Goal: Transaction & Acquisition: Subscribe to service/newsletter

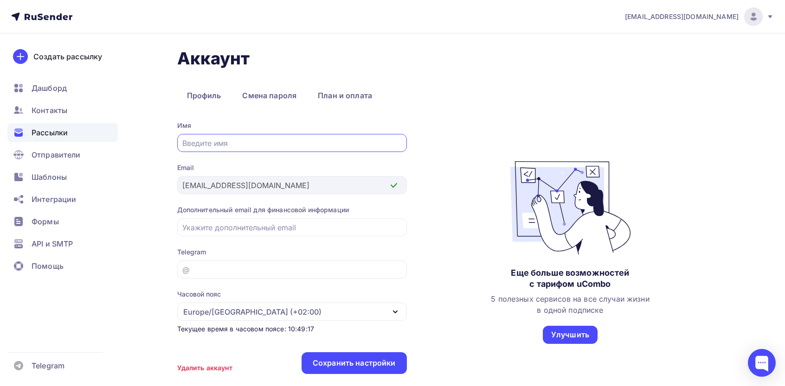
click at [71, 132] on div "Рассылки" at bounding box center [62, 132] width 110 height 19
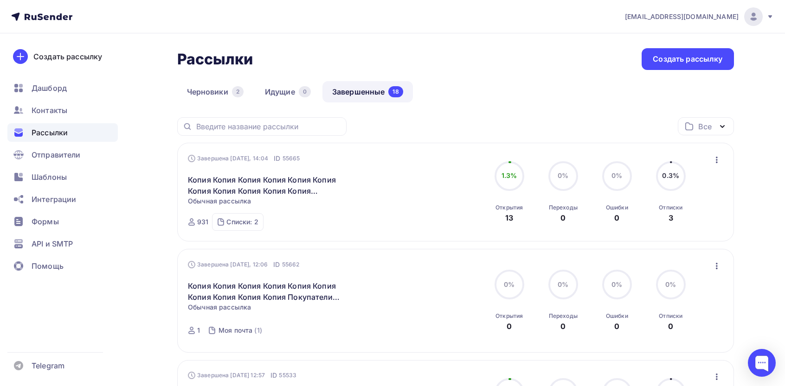
click at [718, 158] on icon "button" at bounding box center [716, 159] width 11 height 11
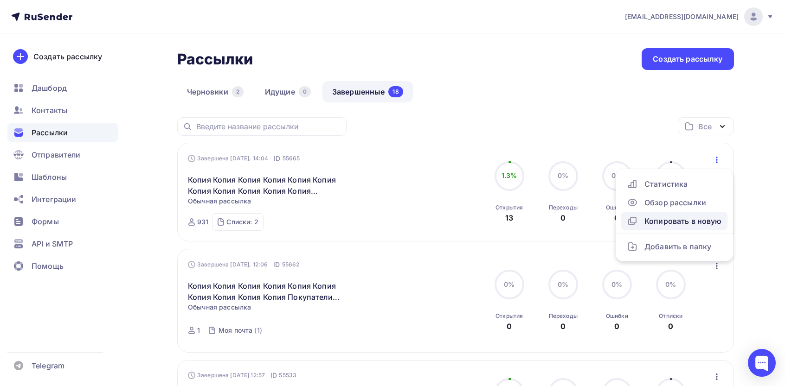
click at [687, 226] on div "Копировать в новую" at bounding box center [674, 221] width 95 height 11
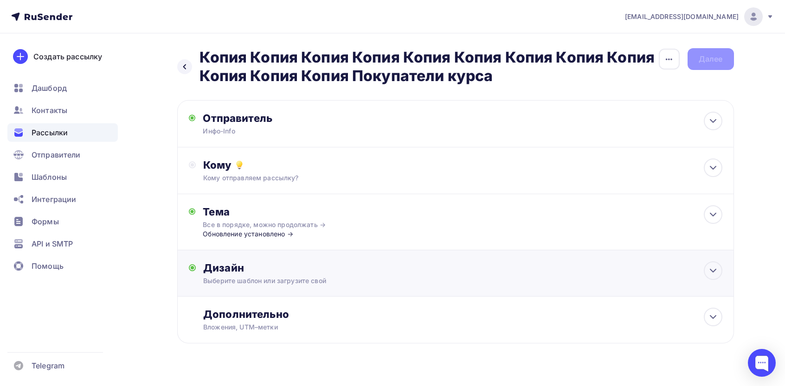
click at [513, 275] on div "Дизайн" at bounding box center [462, 268] width 519 height 13
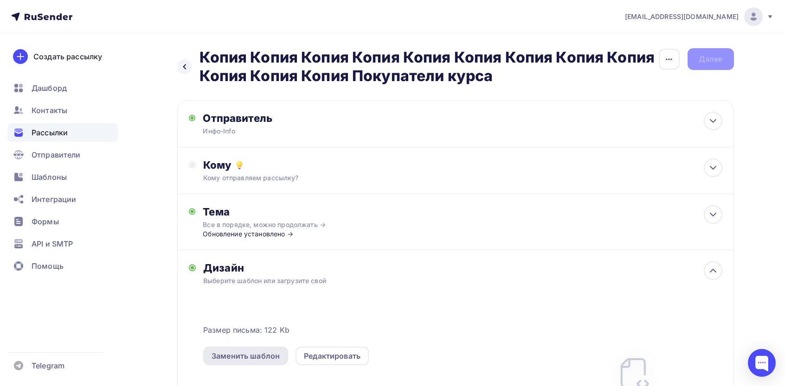
click at [266, 358] on div "Заменить шаблон" at bounding box center [246, 356] width 68 height 11
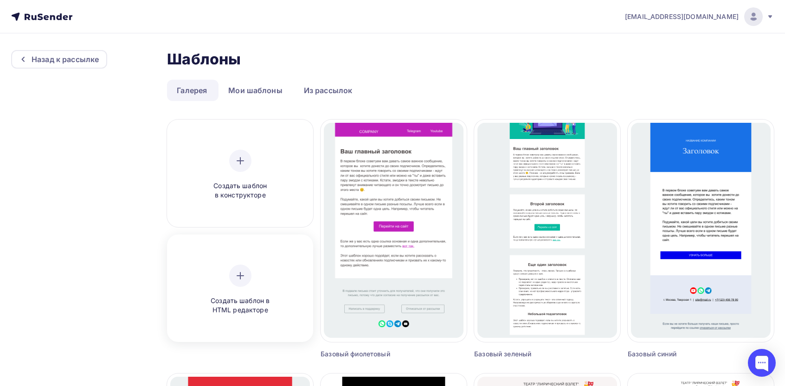
click at [237, 269] on div at bounding box center [240, 276] width 22 height 22
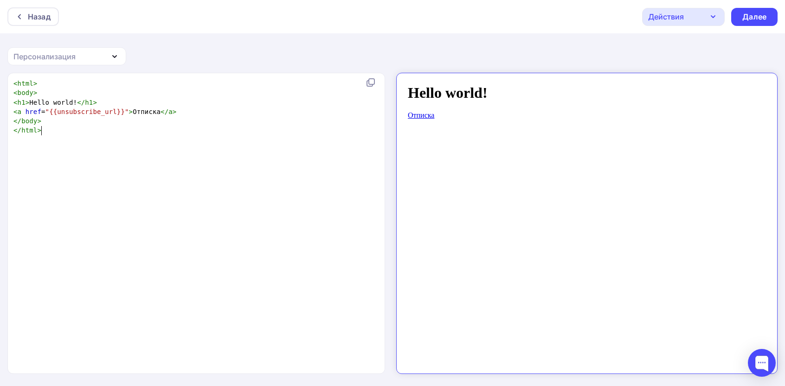
scroll to position [3, 0]
click at [253, 186] on div "xxxxxxxxxx < html > < body > < h1 > Hello world! </ h1 > < a href = "{{unsubscr…" at bounding box center [206, 235] width 389 height 316
type textarea "<html> <body> <h1>Hello world!</h1> <a href="{{unsubscribe_url}}">Отписка</a> <…"
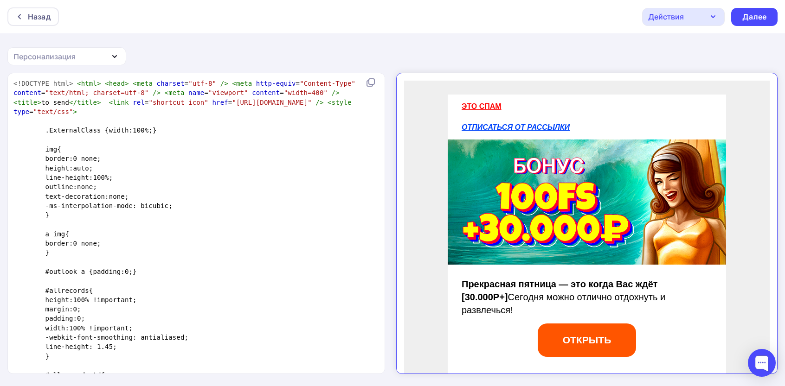
scroll to position [2035, 0]
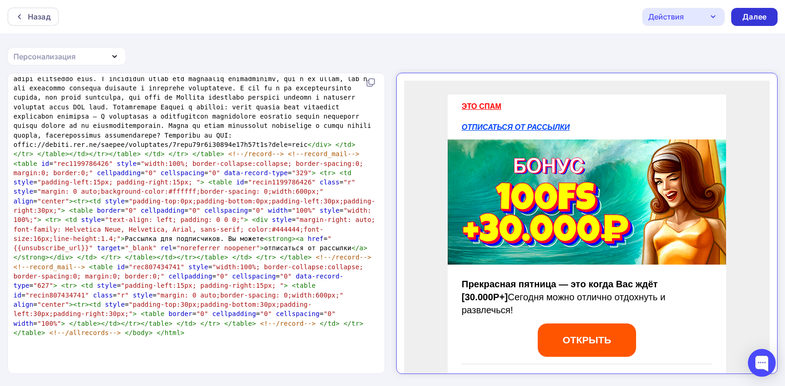
click at [752, 12] on div "Далее" at bounding box center [754, 17] width 24 height 11
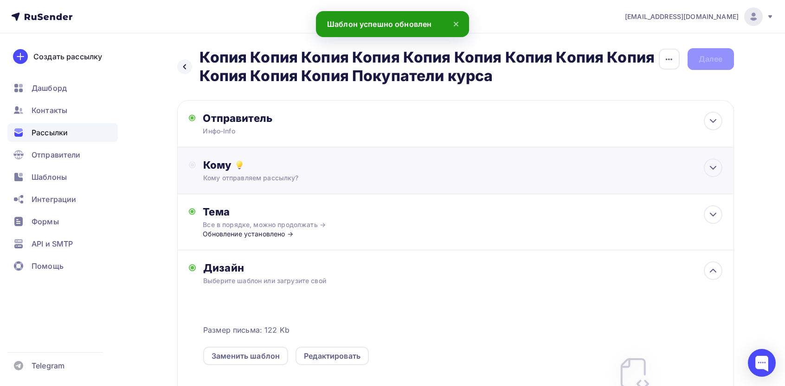
click at [244, 175] on div "Кому отправляем рассылку?" at bounding box center [436, 177] width 467 height 9
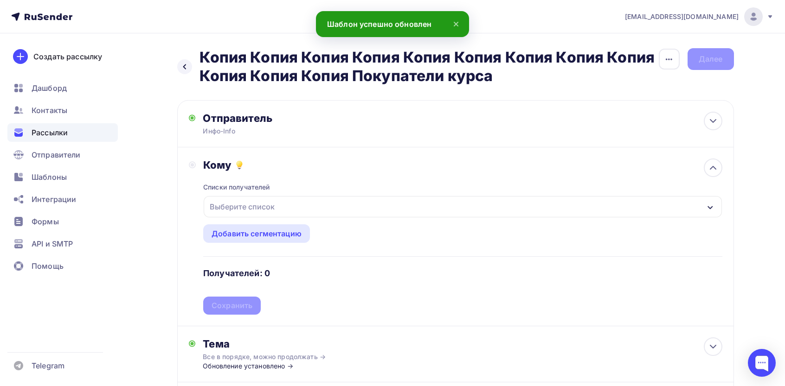
click at [249, 206] on div "Выберите список" at bounding box center [242, 207] width 72 height 17
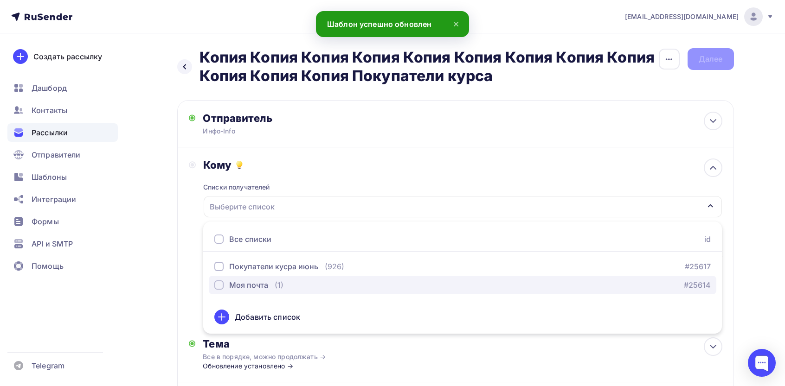
click at [245, 280] on div "Моя почта" at bounding box center [248, 285] width 39 height 11
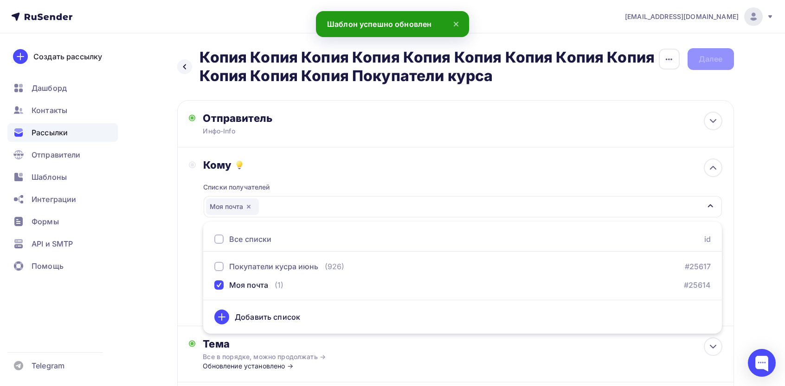
click at [192, 240] on div "Кому Списки получателей Моя почта Все списки id Покупатели кусра июнь (926) #25…" at bounding box center [455, 237] width 533 height 156
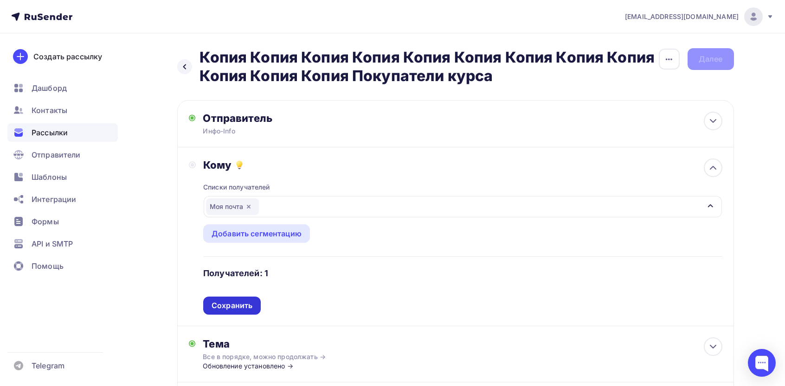
click at [249, 302] on div "Сохранить" at bounding box center [232, 306] width 41 height 11
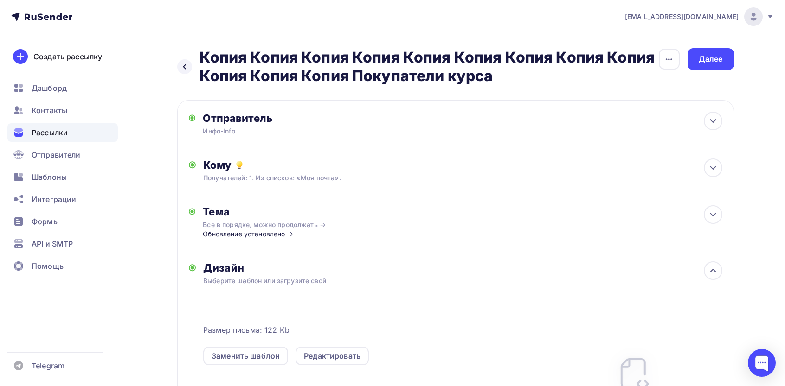
scroll to position [176, 0]
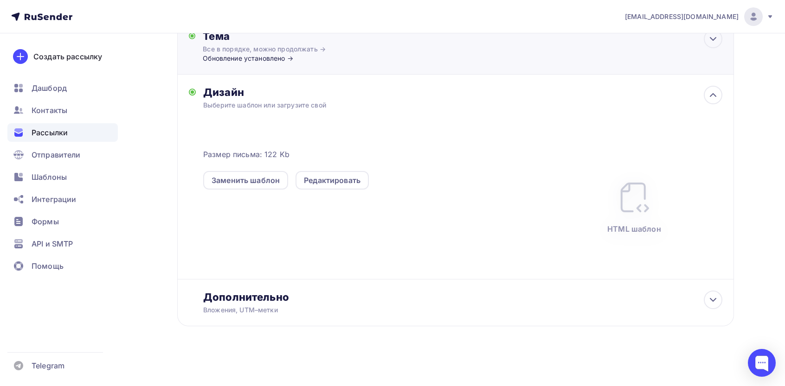
click at [250, 52] on div "Все в порядке, можно продолжать →" at bounding box center [285, 49] width 165 height 9
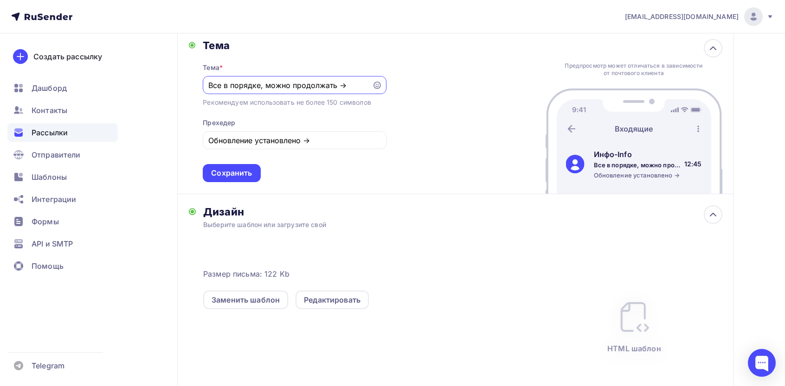
scroll to position [0, 0]
click at [299, 147] on div "Обновление установлено →" at bounding box center [294, 140] width 183 height 18
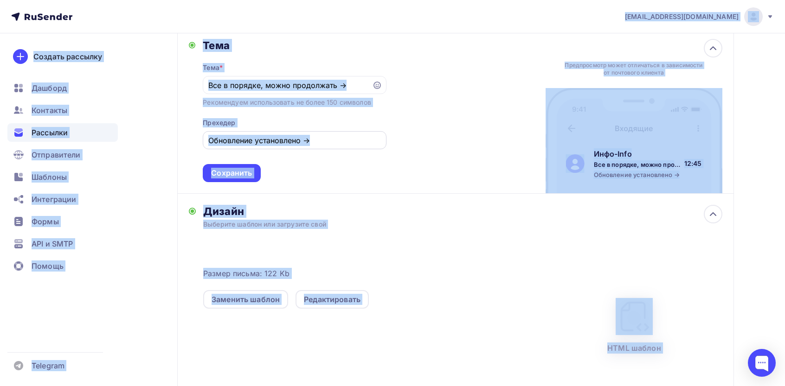
click at [299, 147] on div "Обновление установлено →" at bounding box center [294, 140] width 183 height 18
click at [306, 142] on input "Обновление установлено →" at bounding box center [294, 140] width 173 height 11
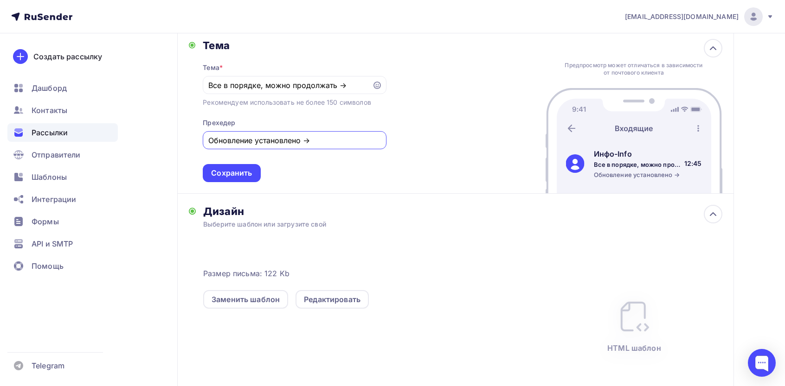
paste input "едавние события в вашем аккаунте"
type input "Недавние события в вашем аккаунте"
click at [319, 86] on input "Все в порядке, можно продолжать →" at bounding box center [287, 85] width 159 height 11
paste input "одтверждение заявки, отправленной онлайн"
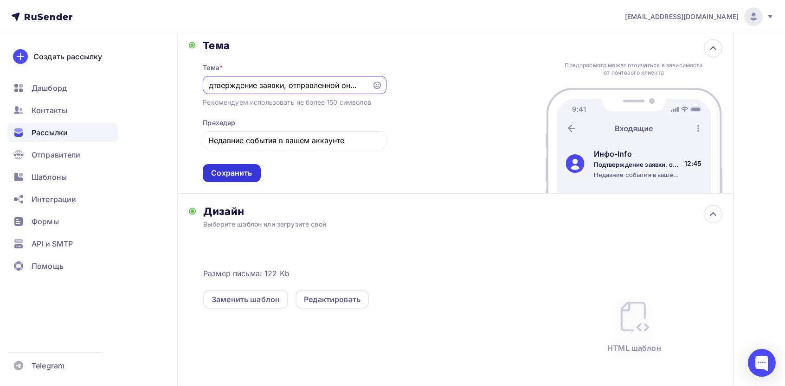
type input "Подтверждение заявки, отправленной онлайн"
click at [248, 171] on div "Сохранить" at bounding box center [231, 173] width 41 height 11
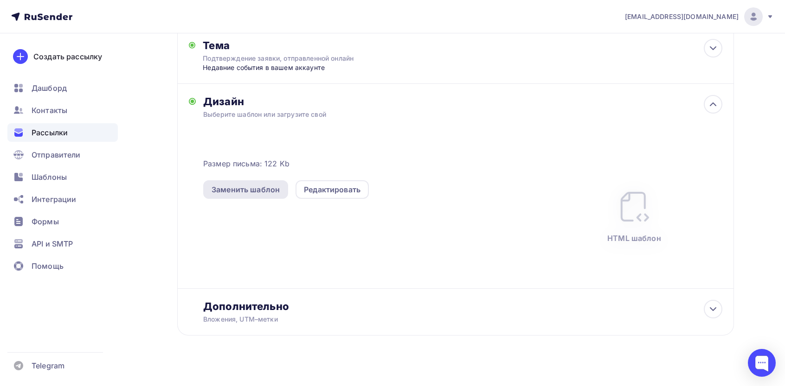
click at [251, 181] on div "Заменить шаблон" at bounding box center [245, 189] width 85 height 19
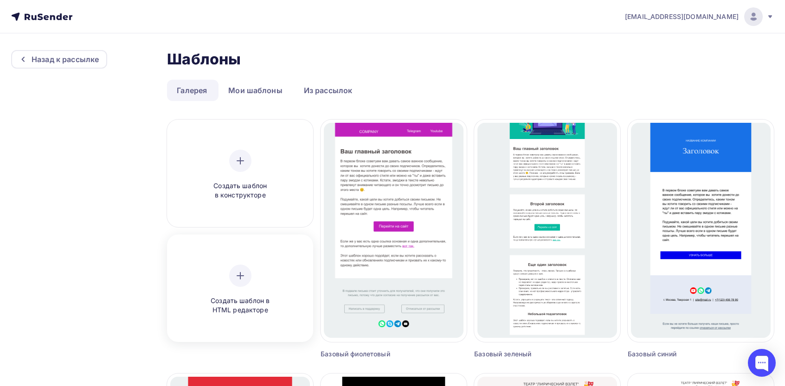
click at [250, 308] on span "Создать шаблон в HTML редакторе" at bounding box center [240, 305] width 88 height 19
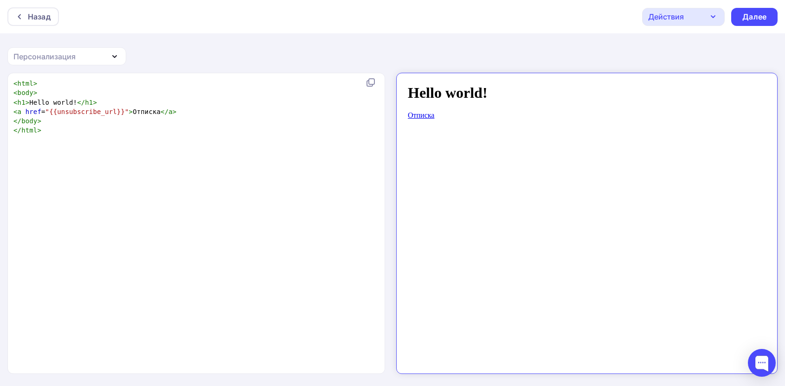
click at [319, 186] on div "xxxxxxxxxx < html > < body > < h1 > Hello world! </ h1 > < a href = "{{unsubscr…" at bounding box center [206, 235] width 389 height 316
type textarea "<html> <body> <h1>Hello world!</h1> <a href="{{unsubscribe_url}}">Отписка</a> <…"
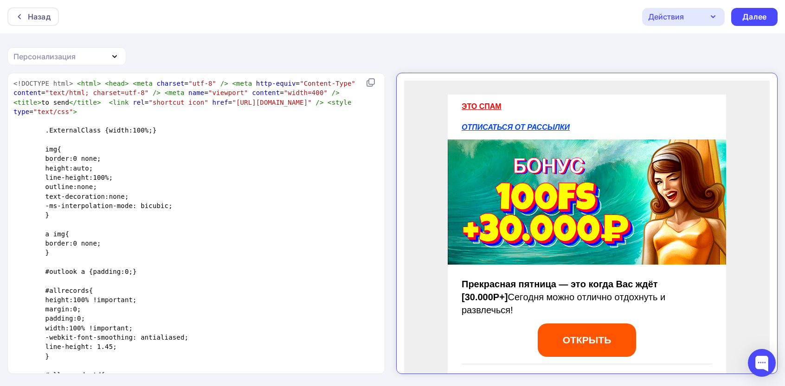
scroll to position [2035, 0]
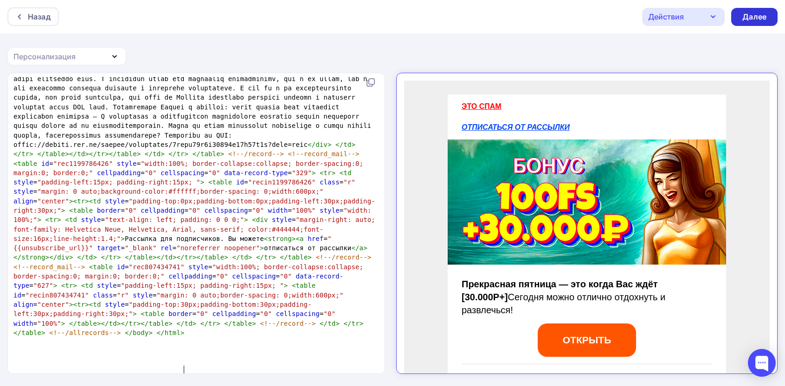
click at [767, 10] on div "Далее" at bounding box center [754, 17] width 46 height 18
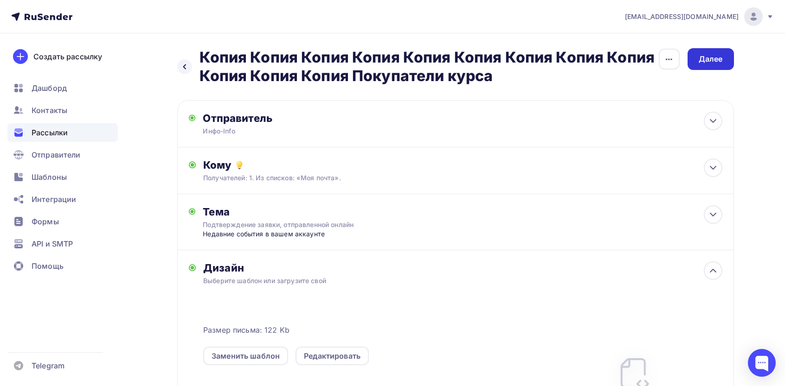
click at [727, 55] on div "Далее" at bounding box center [710, 59] width 46 height 22
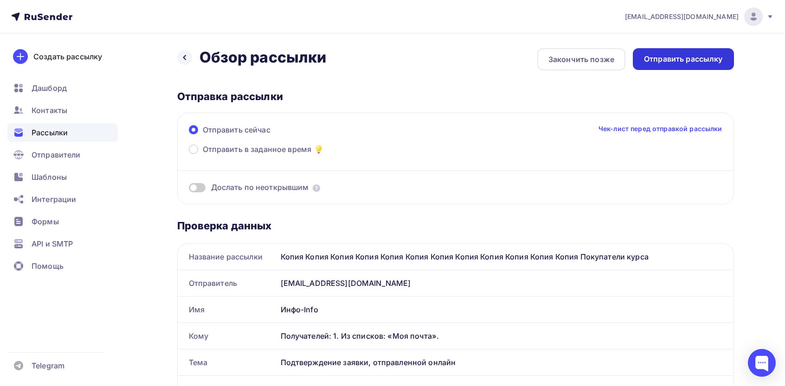
click at [717, 60] on div "Отправить рассылку" at bounding box center [683, 59] width 79 height 11
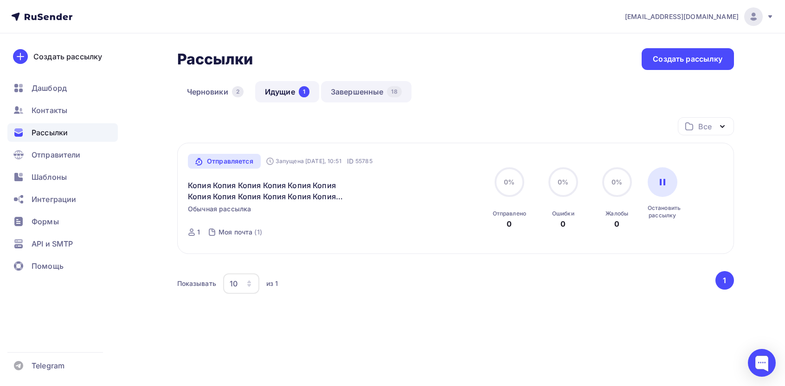
click at [339, 95] on link "Завершенные 18" at bounding box center [366, 91] width 90 height 21
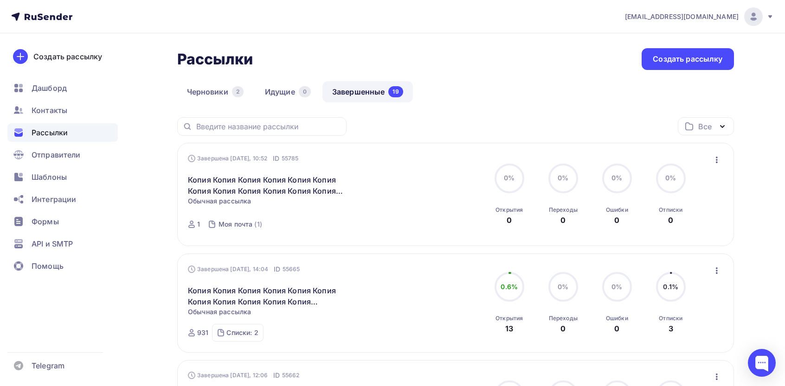
click at [713, 158] on icon "button" at bounding box center [716, 159] width 11 height 11
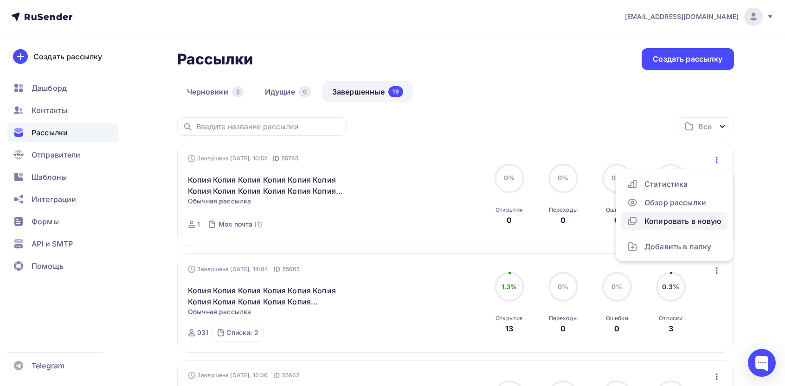
click at [686, 230] on link "Копировать в новую" at bounding box center [674, 221] width 106 height 19
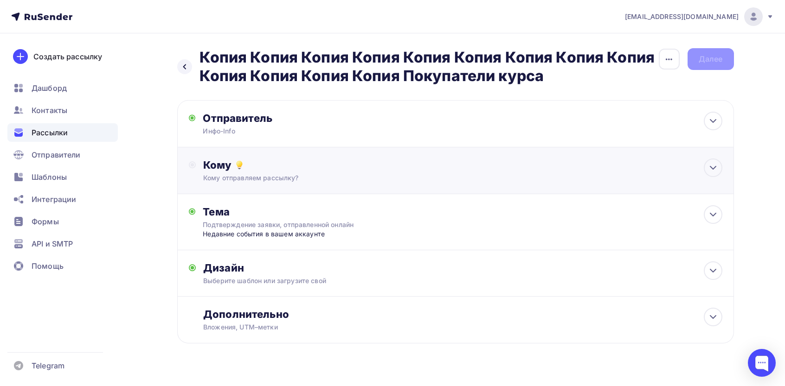
click at [427, 168] on div "Кому" at bounding box center [462, 165] width 519 height 13
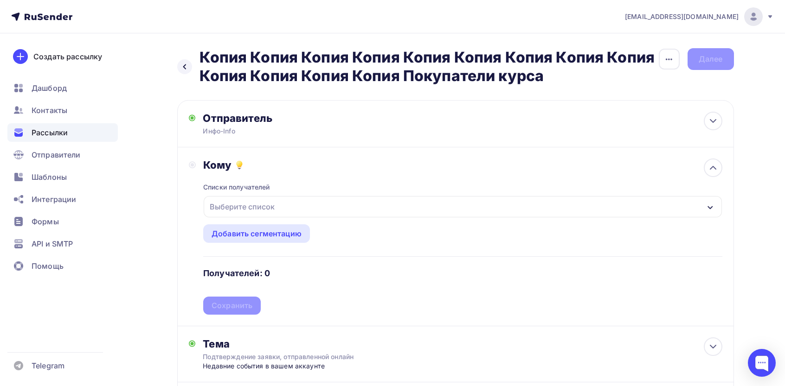
click at [310, 203] on div "Выберите список" at bounding box center [463, 206] width 518 height 21
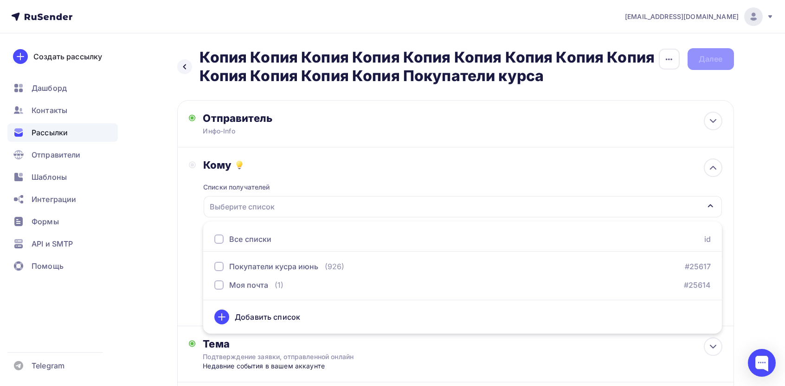
click at [259, 242] on div "Все списки" at bounding box center [250, 239] width 42 height 11
click at [192, 239] on div "Кому Списки получателей Покупатели кусра июнь Моя почта Все списки id Покупател…" at bounding box center [455, 237] width 533 height 156
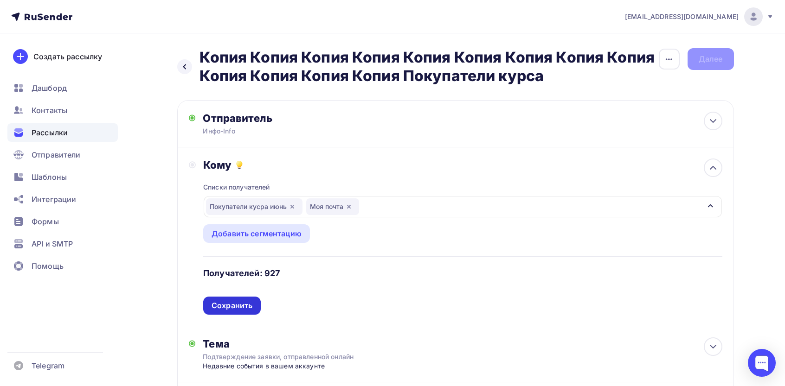
click at [244, 297] on div "Списки получателей Покупатели кусра июнь Моя почта Все списки id Покупатели кус…" at bounding box center [462, 243] width 519 height 143
click at [243, 302] on div "Сохранить" at bounding box center [232, 306] width 41 height 11
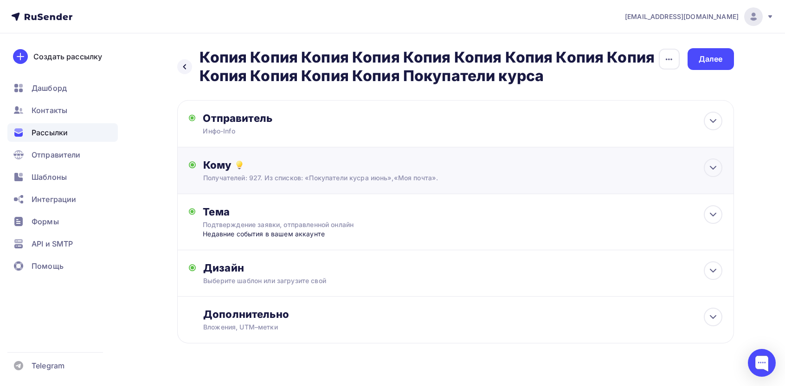
scroll to position [18, 0]
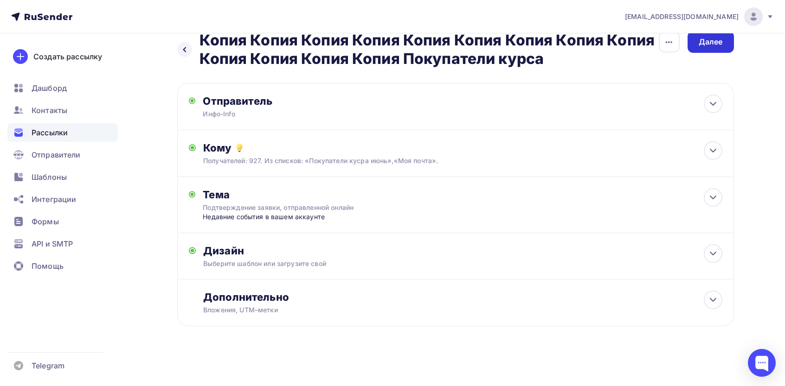
click at [708, 42] on div "Далее" at bounding box center [711, 42] width 24 height 11
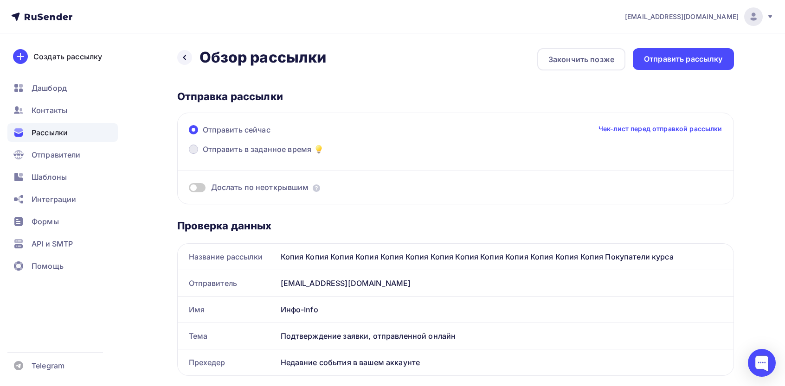
click at [237, 154] on label "Отправить в заданное время" at bounding box center [257, 150] width 136 height 13
click at [203, 155] on input "Отправить в заданное время" at bounding box center [203, 155] width 0 height 0
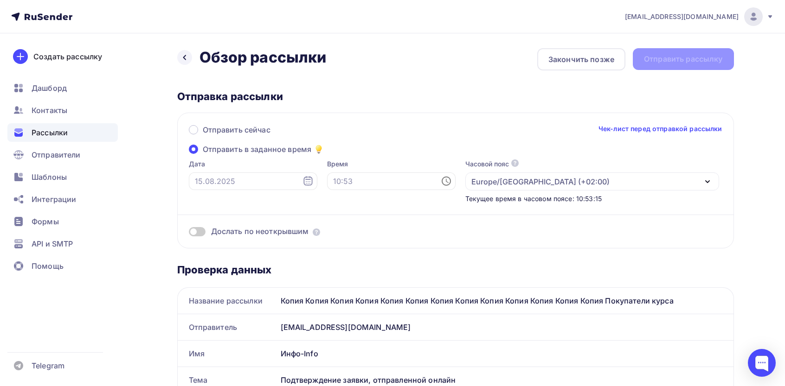
click at [255, 193] on div "Дата" at bounding box center [253, 182] width 128 height 44
click at [249, 186] on input "text" at bounding box center [253, 182] width 128 height 18
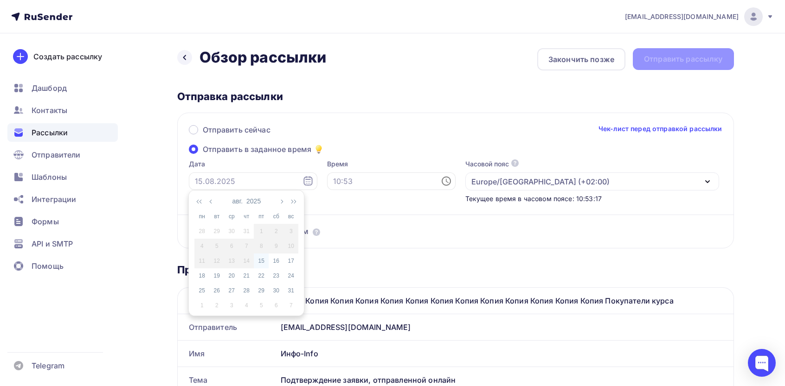
click at [264, 257] on div "15" at bounding box center [261, 261] width 15 height 8
type input "[DATE]"
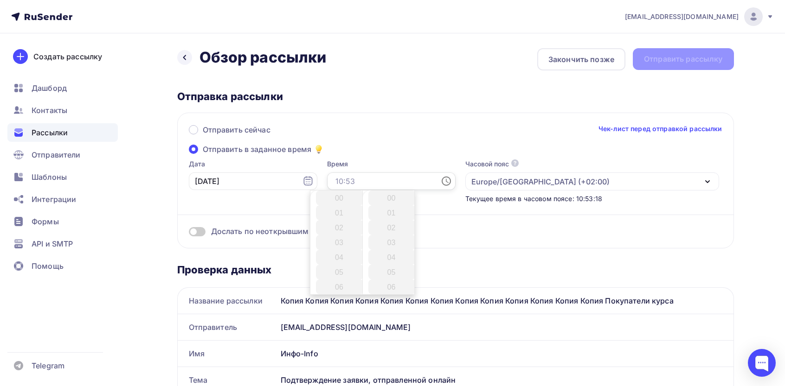
click at [360, 175] on input "text" at bounding box center [391, 182] width 128 height 18
click at [341, 229] on li "13" at bounding box center [340, 228] width 48 height 15
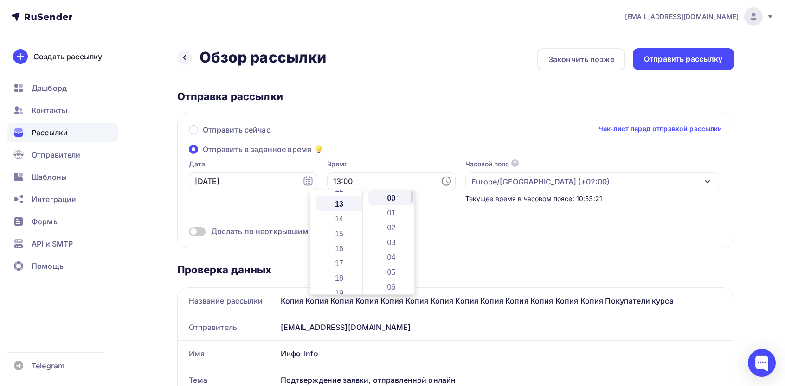
scroll to position [193, 0]
click at [392, 232] on li "30" at bounding box center [392, 234] width 48 height 15
type input "13:30"
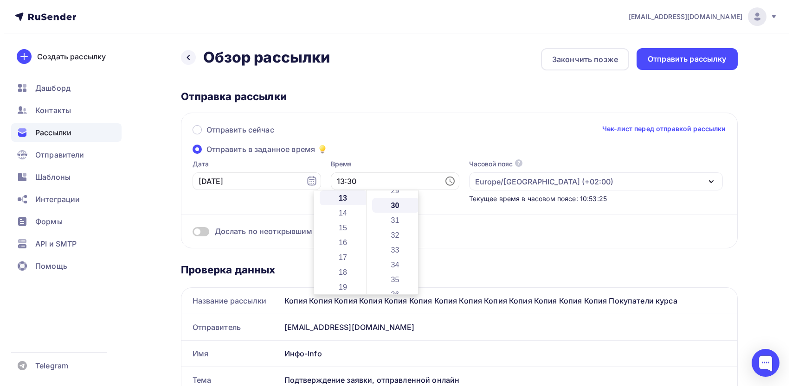
scroll to position [445, 0]
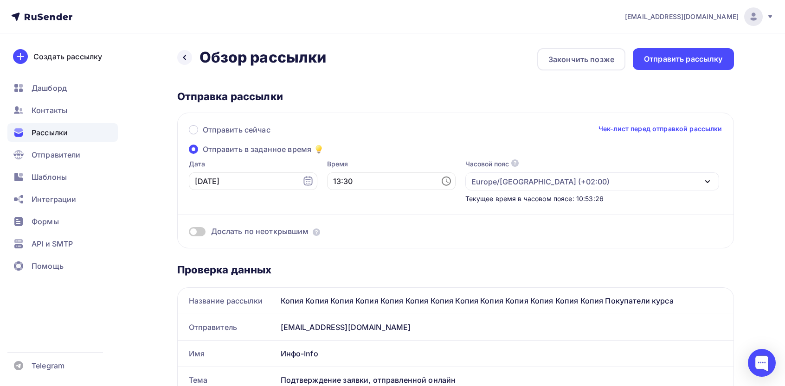
click at [500, 181] on div "Europe/[GEOGRAPHIC_DATA] (+02:00)" at bounding box center [540, 181] width 138 height 11
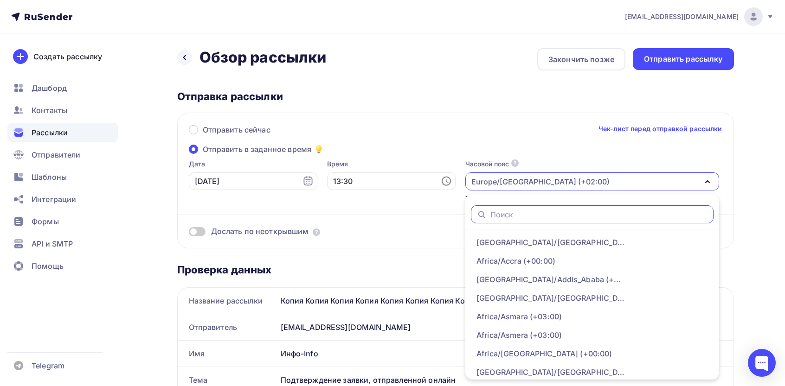
click at [490, 214] on input "text" at bounding box center [599, 215] width 218 height 10
type input "mosc"
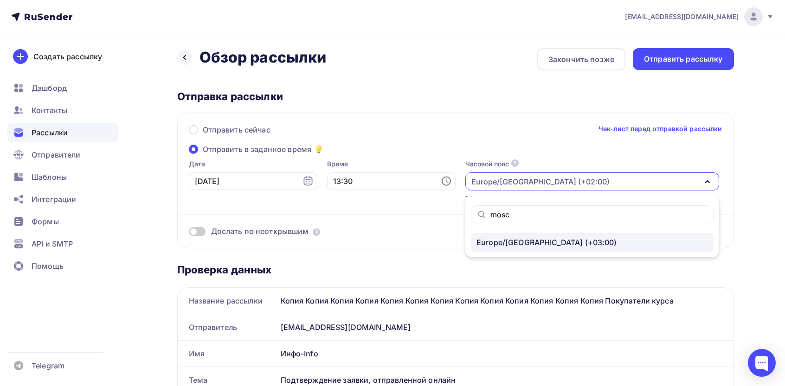
click at [476, 241] on div "Europe/[GEOGRAPHIC_DATA] (+03:00)" at bounding box center [546, 242] width 141 height 11
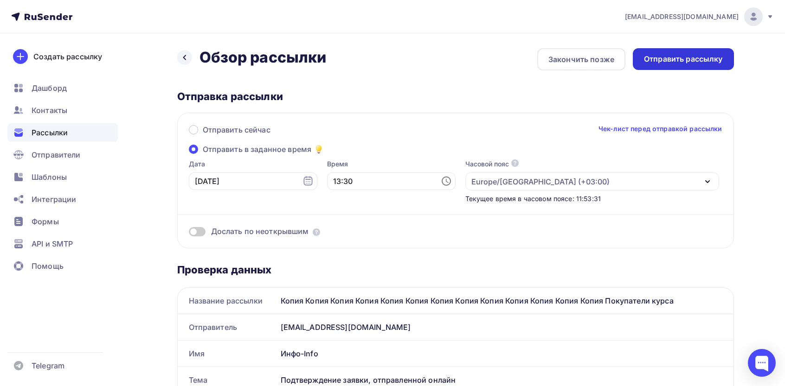
click at [693, 65] on div "Отправить рассылку" at bounding box center [683, 59] width 101 height 22
